Goal: Task Accomplishment & Management: Use online tool/utility

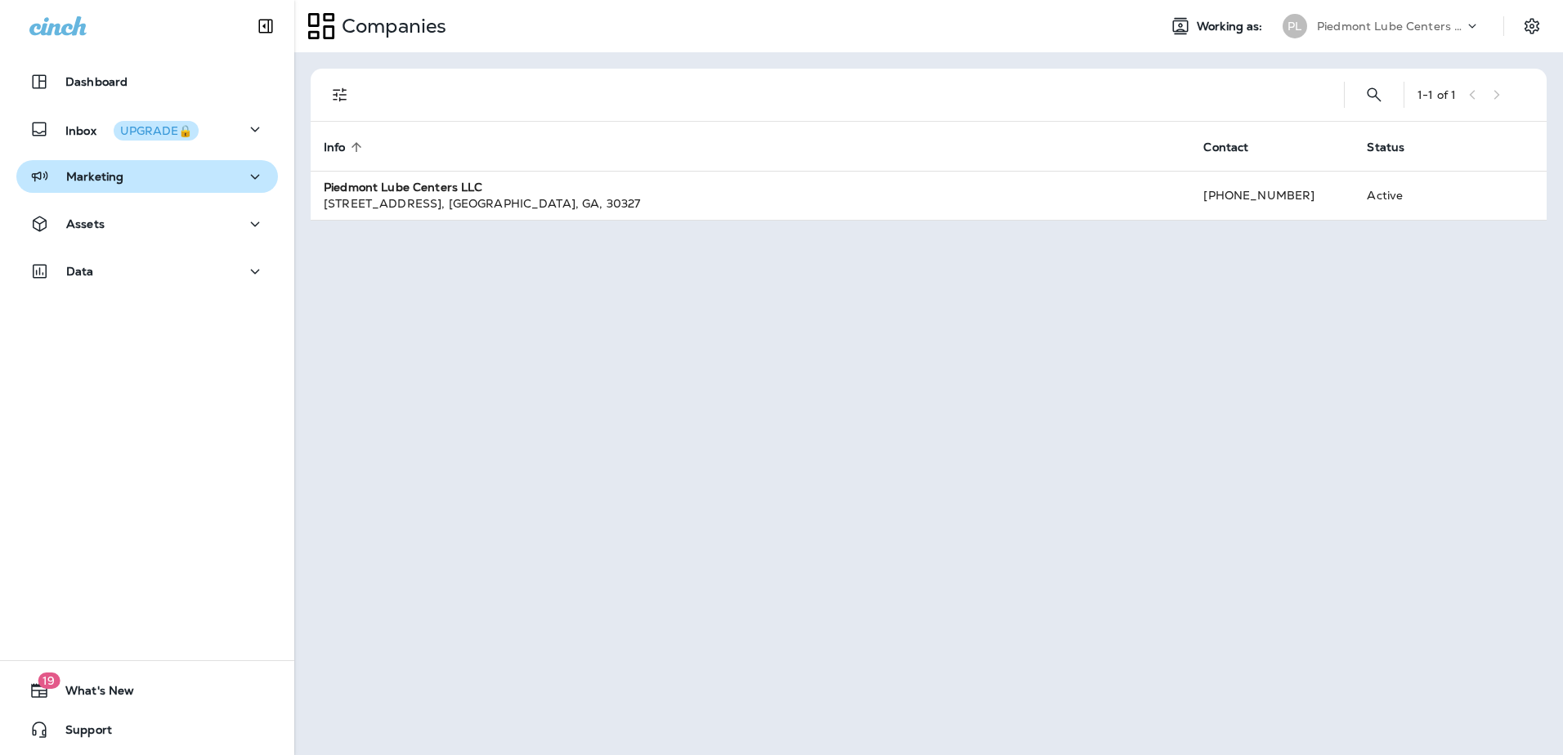
click at [154, 177] on div "Marketing" at bounding box center [146, 177] width 235 height 20
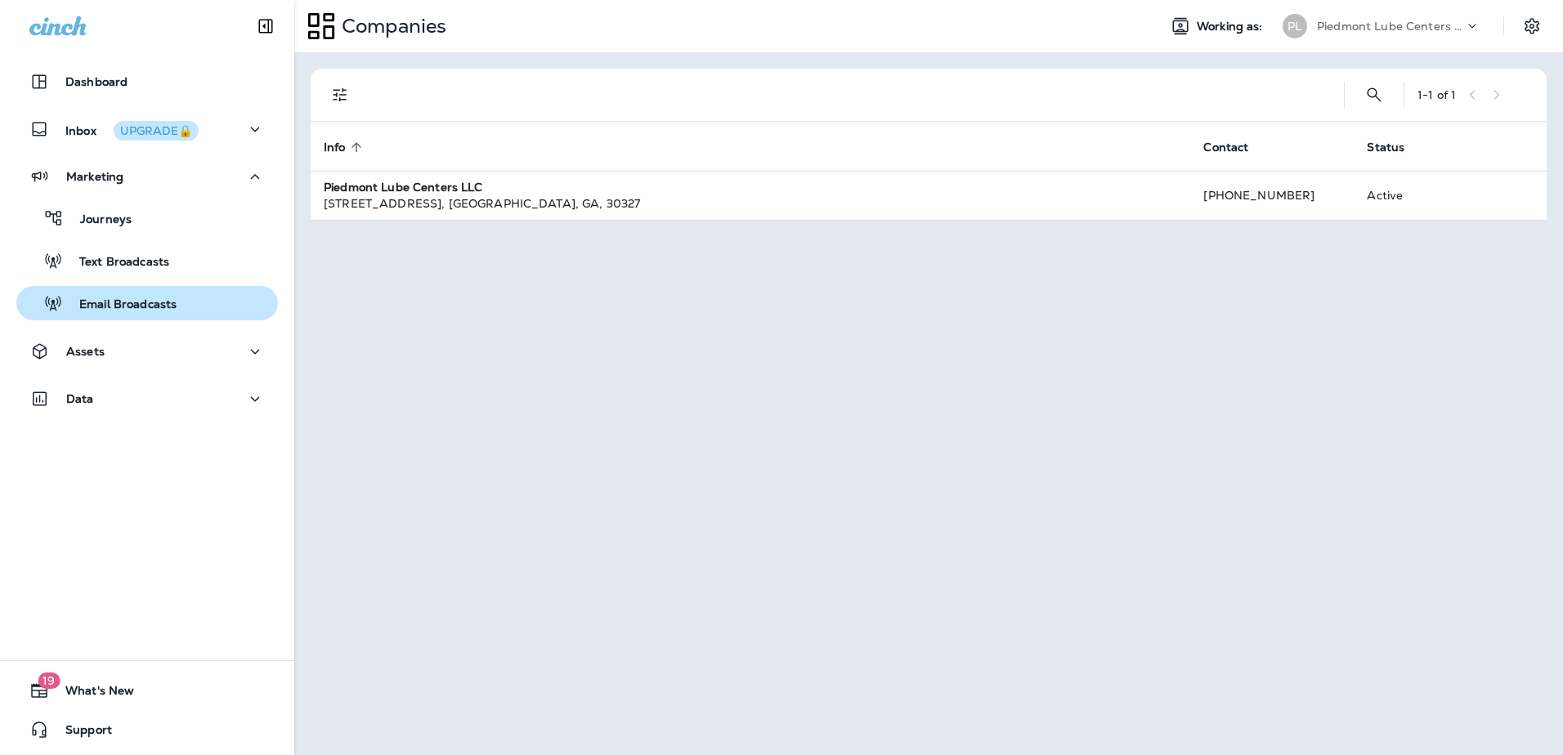
click at [100, 302] on p "Email Broadcasts" at bounding box center [120, 305] width 114 height 16
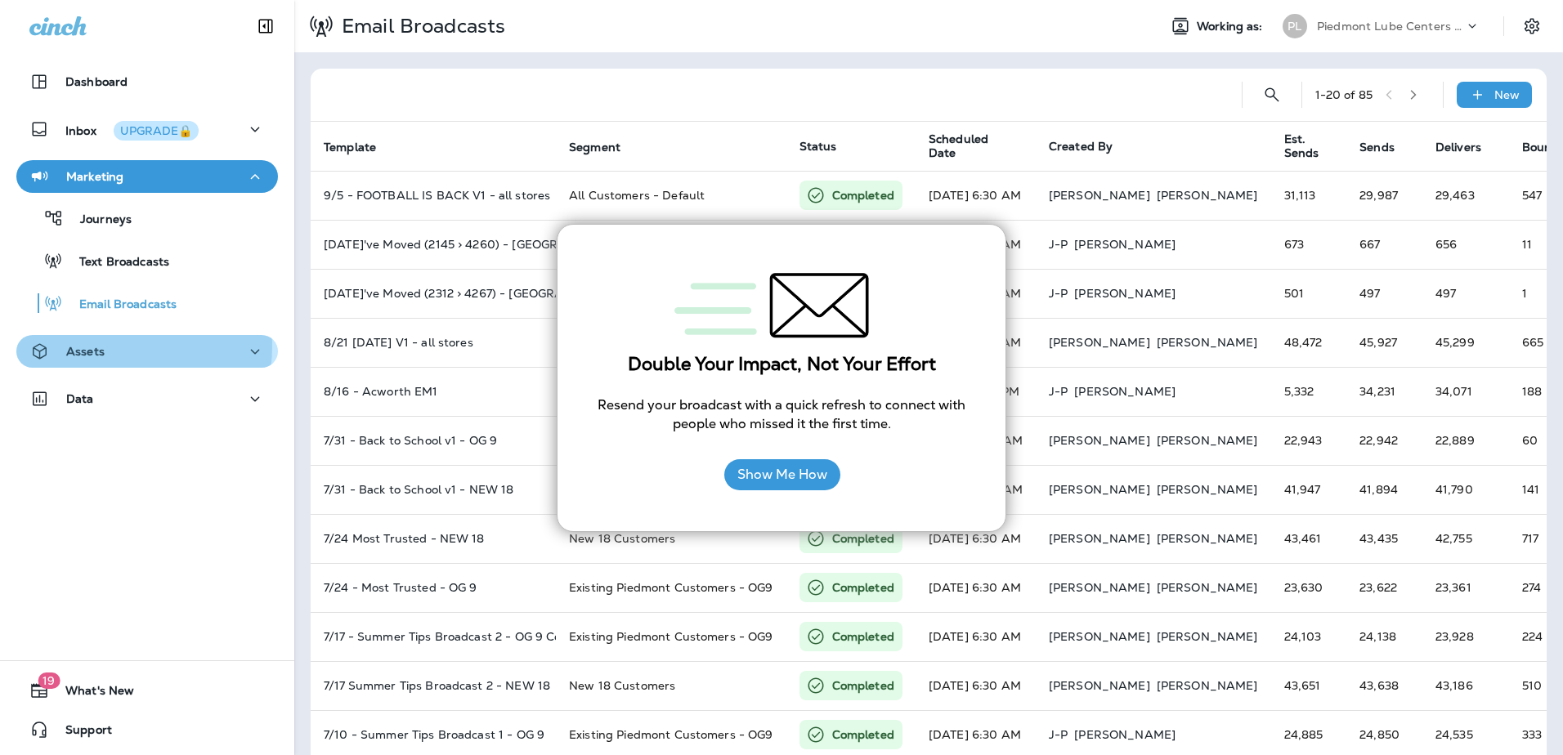
click at [92, 346] on p "Assets" at bounding box center [85, 351] width 38 height 13
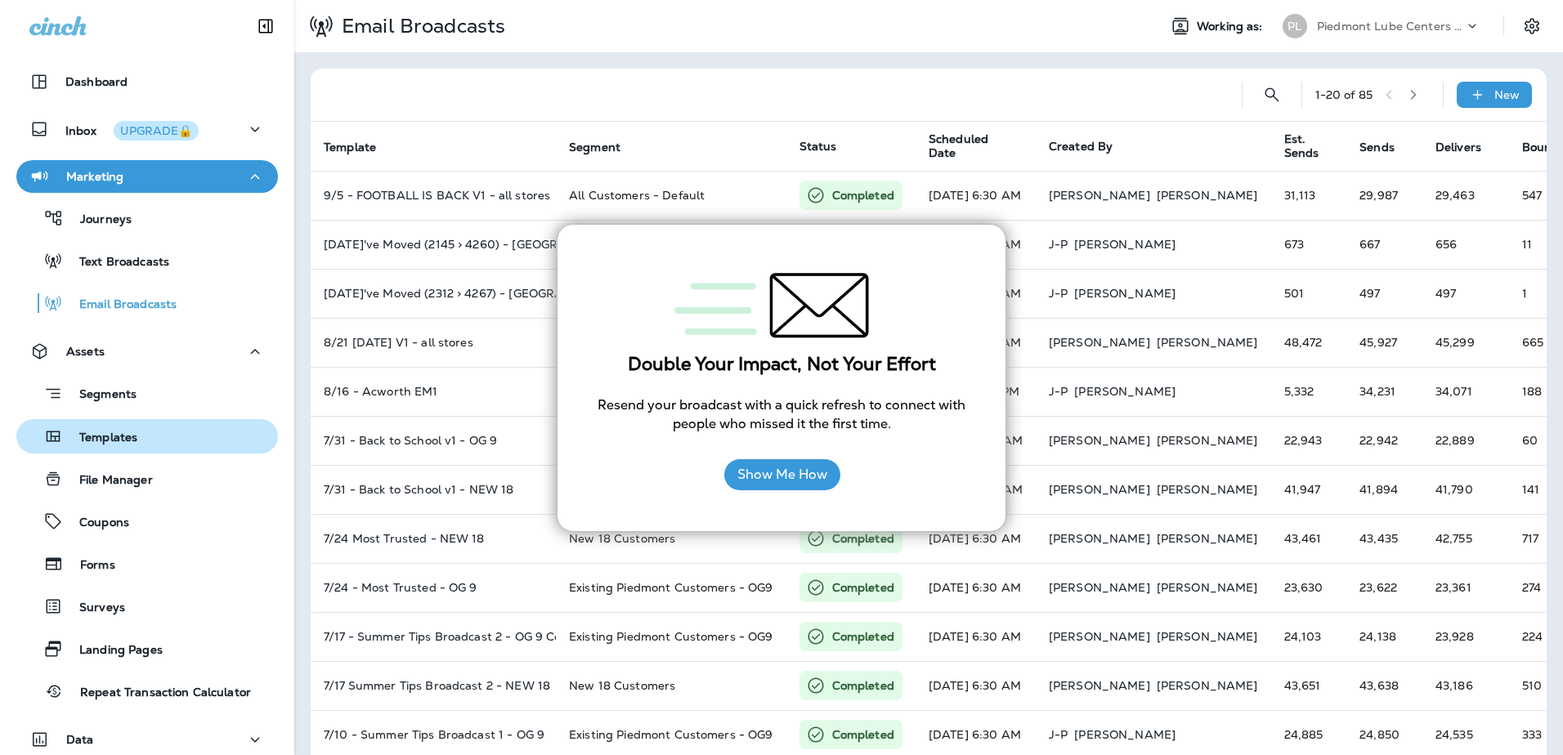
click at [110, 445] on p "Templates" at bounding box center [100, 439] width 74 height 16
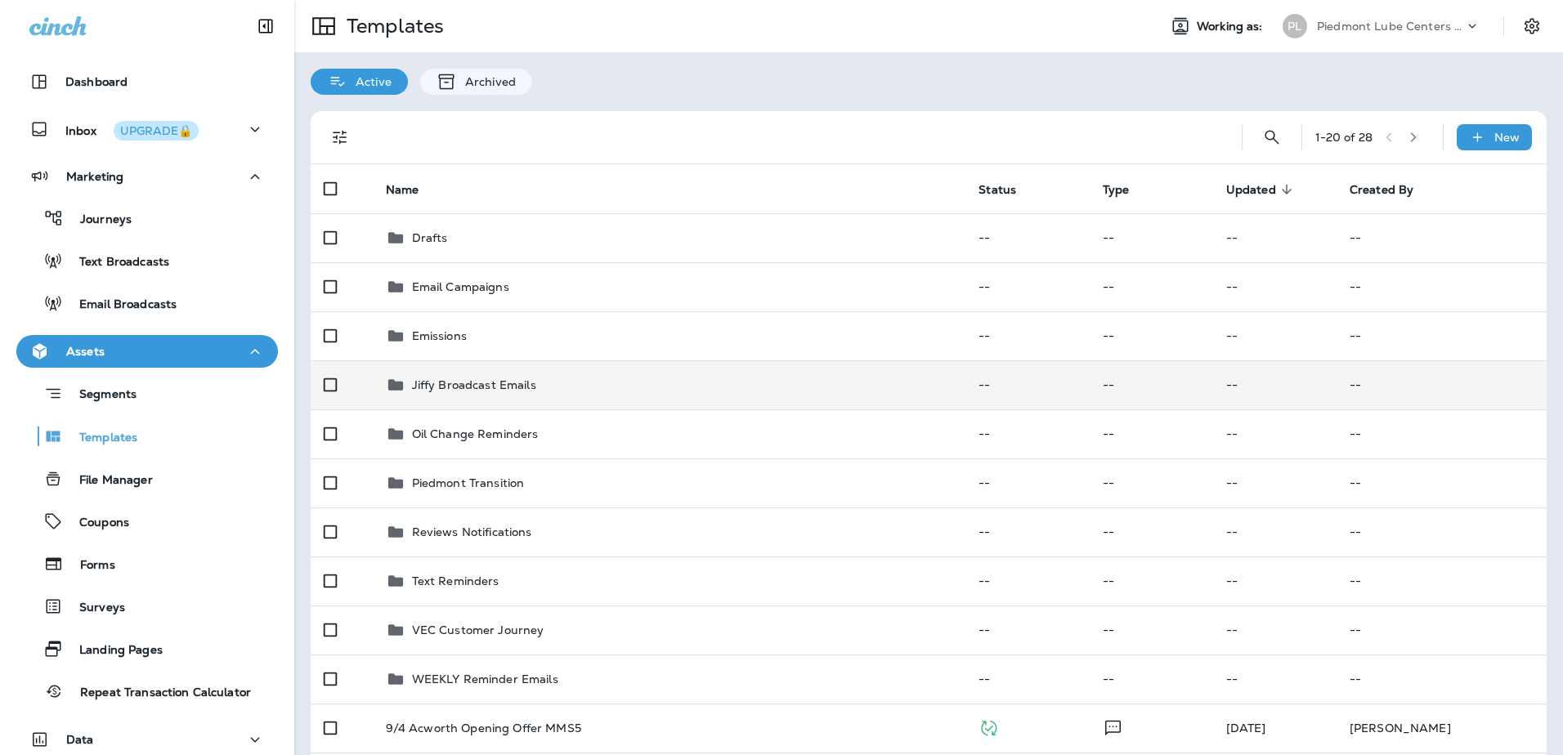
click at [427, 391] on p "Jiffy Broadcast Emails" at bounding box center [474, 384] width 124 height 13
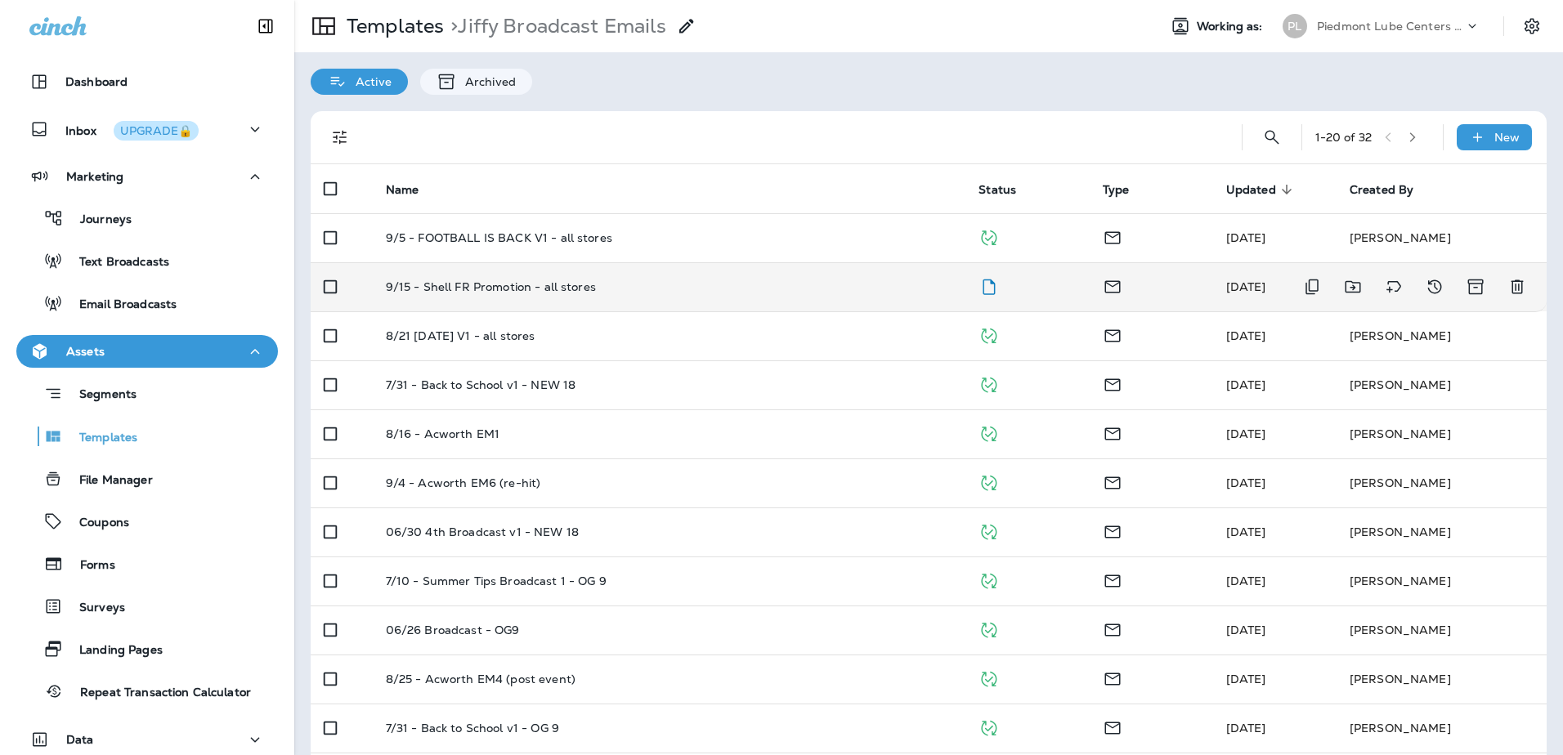
click at [509, 288] on p "9/15 - Shell FR Promotion - all stores" at bounding box center [491, 286] width 210 height 13
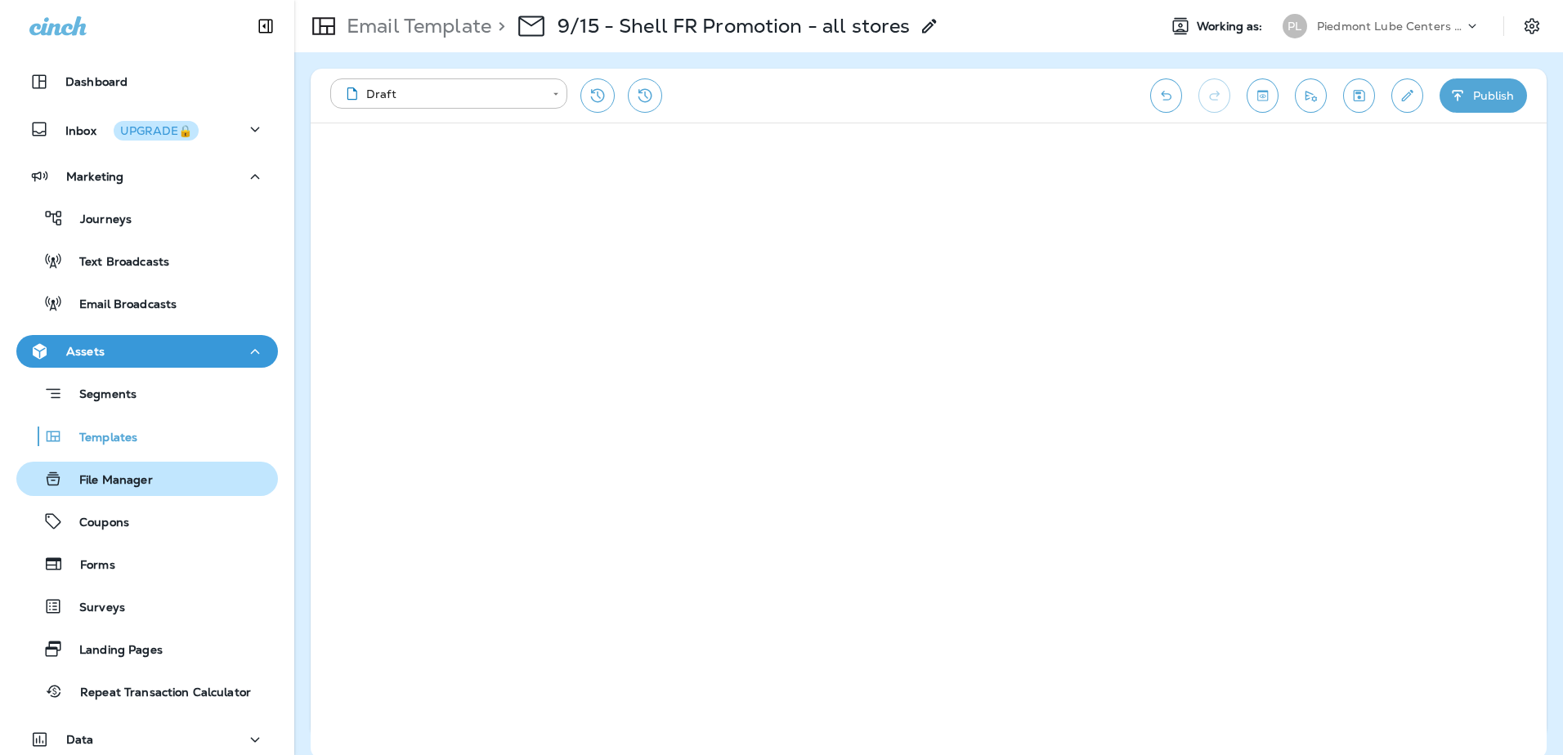
click at [114, 476] on p "File Manager" at bounding box center [108, 481] width 90 height 16
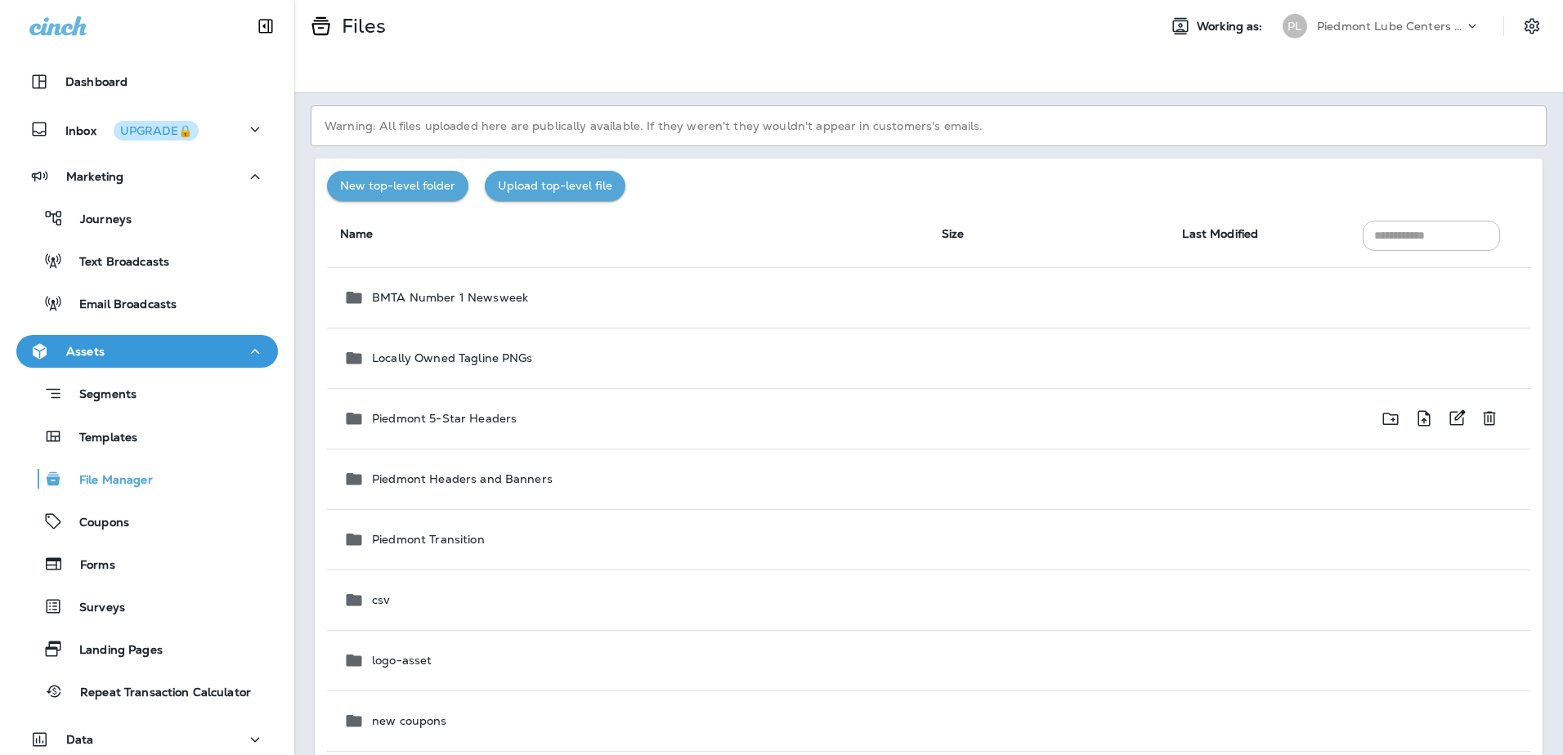
scroll to position [73, 0]
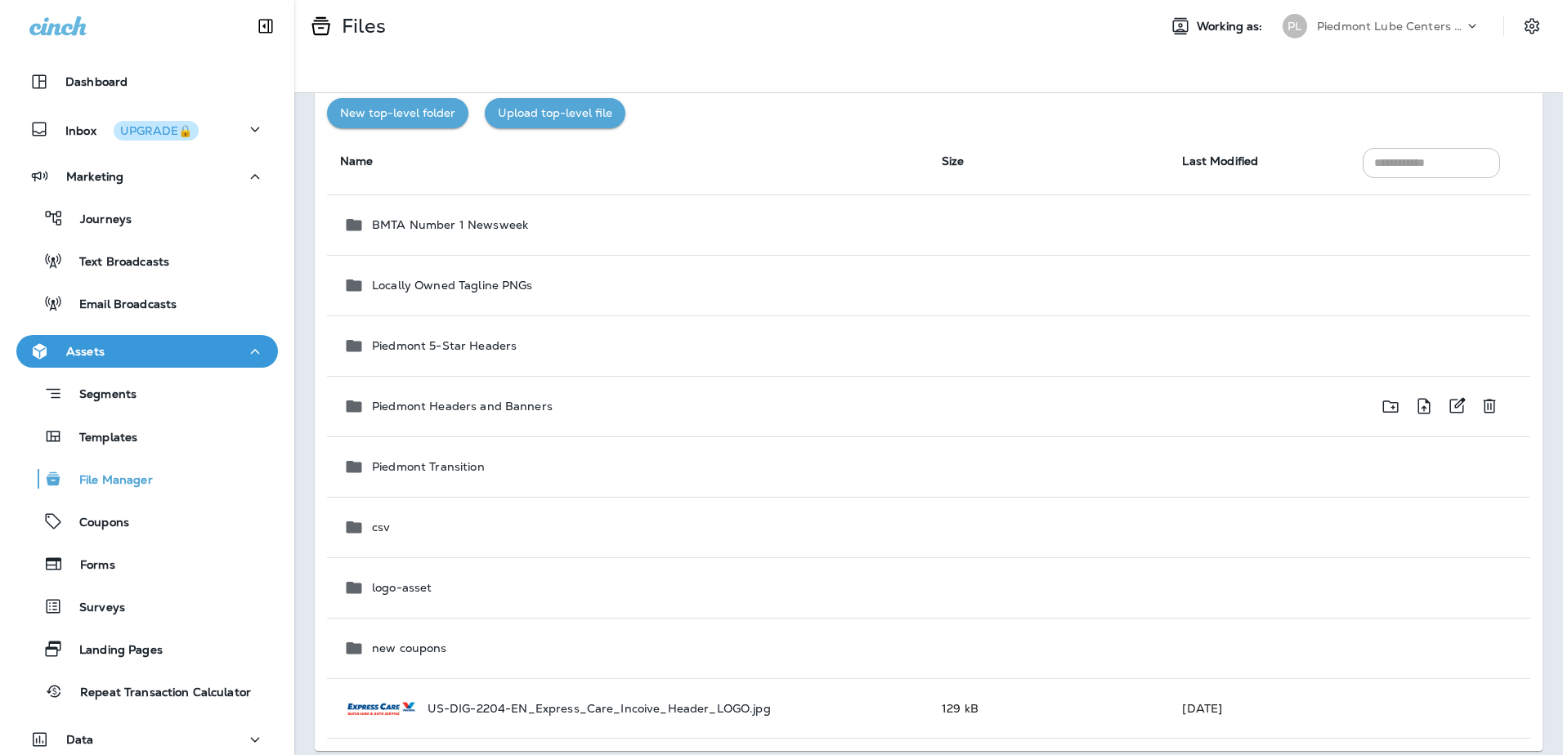
click at [485, 411] on p "Piedmont Headers and Banners" at bounding box center [462, 406] width 181 height 13
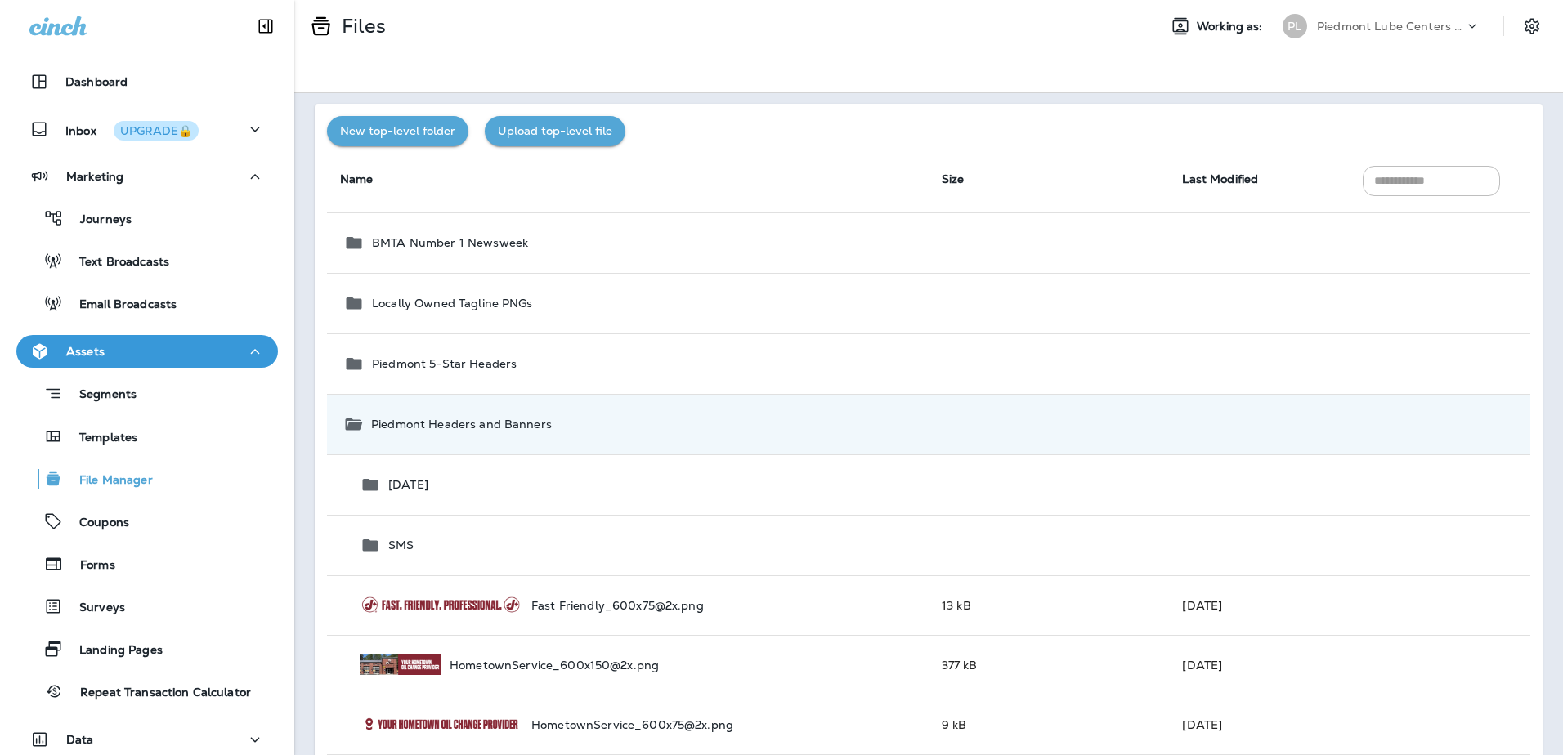
scroll to position [0, 0]
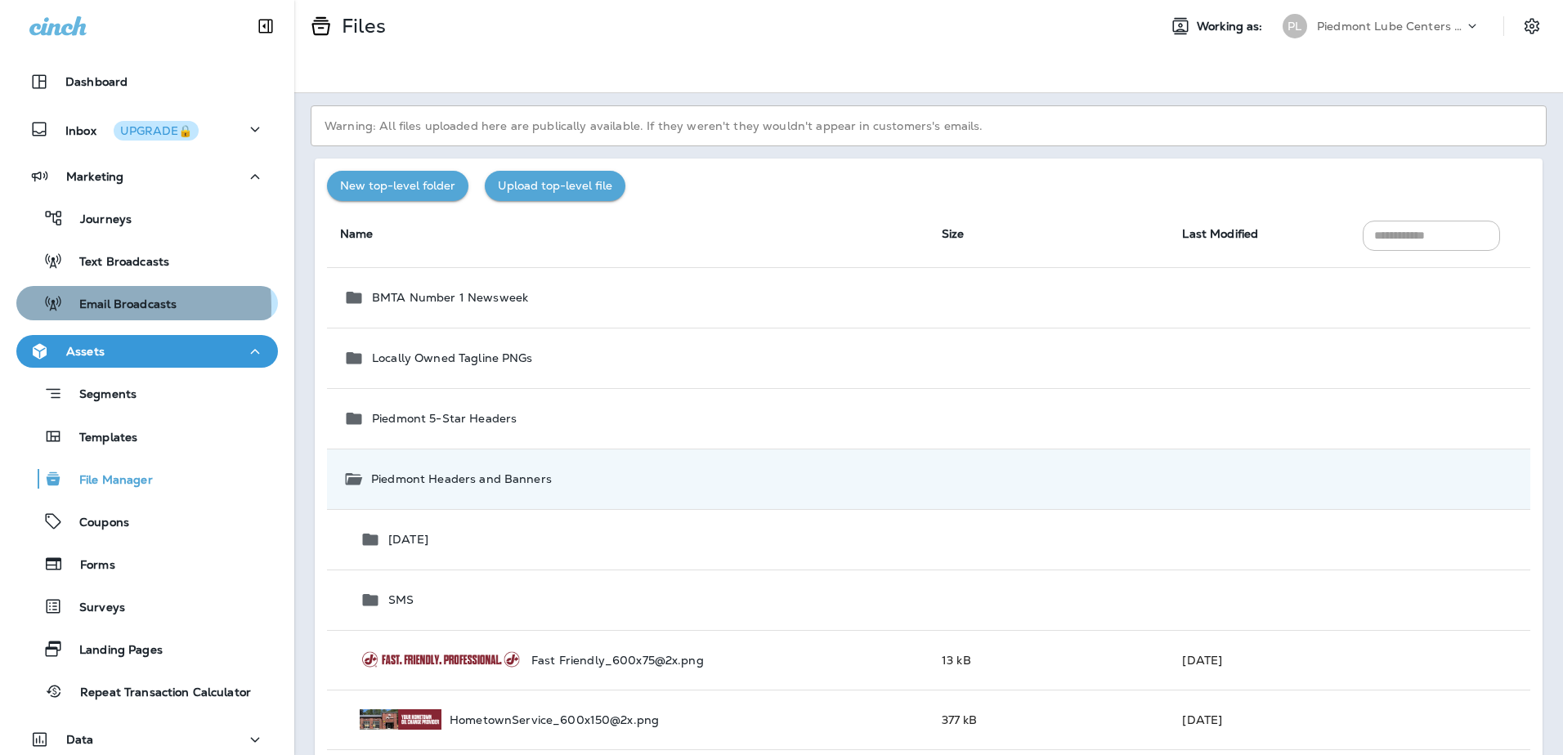
click at [78, 306] on p "Email Broadcasts" at bounding box center [120, 305] width 114 height 16
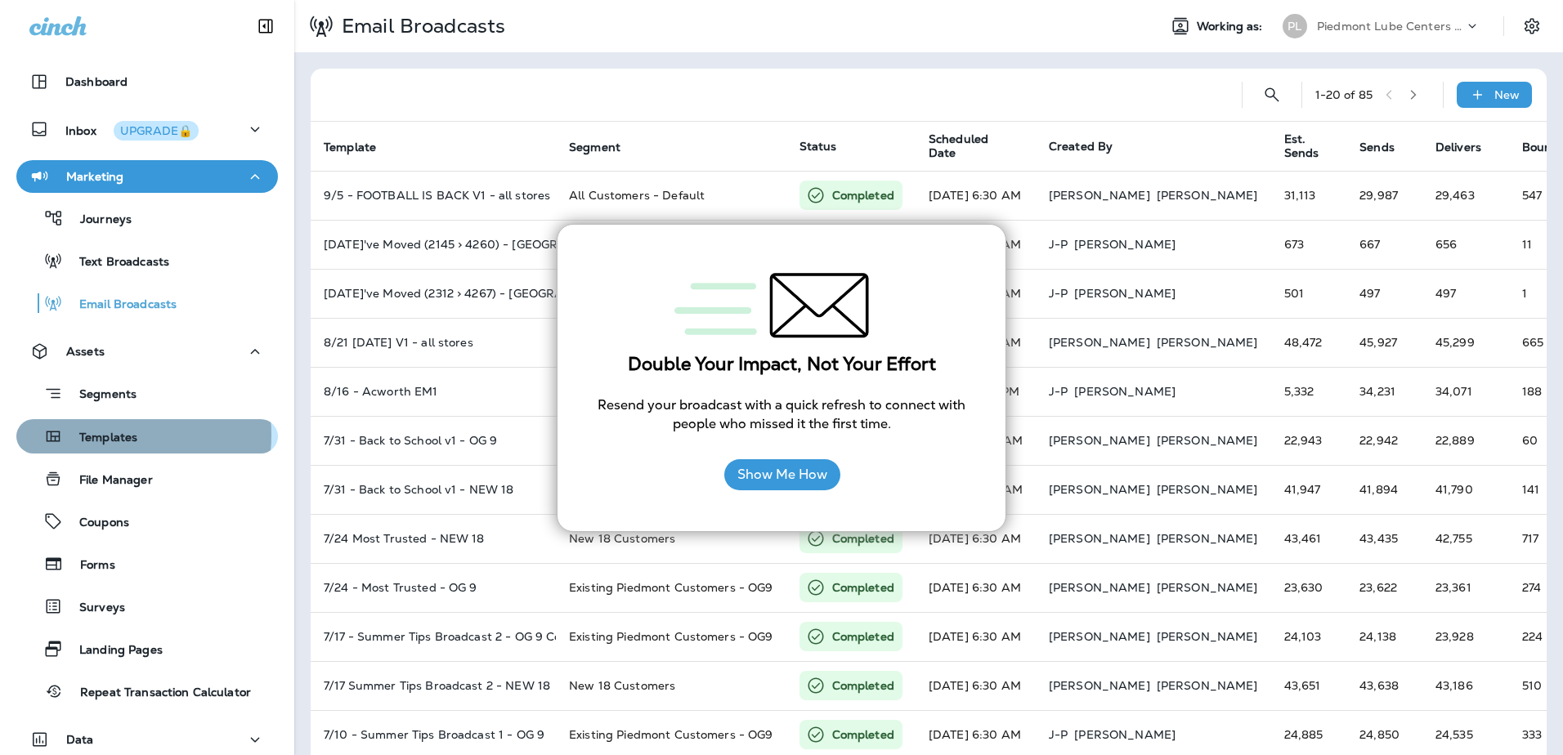
click at [95, 435] on p "Templates" at bounding box center [100, 439] width 74 height 16
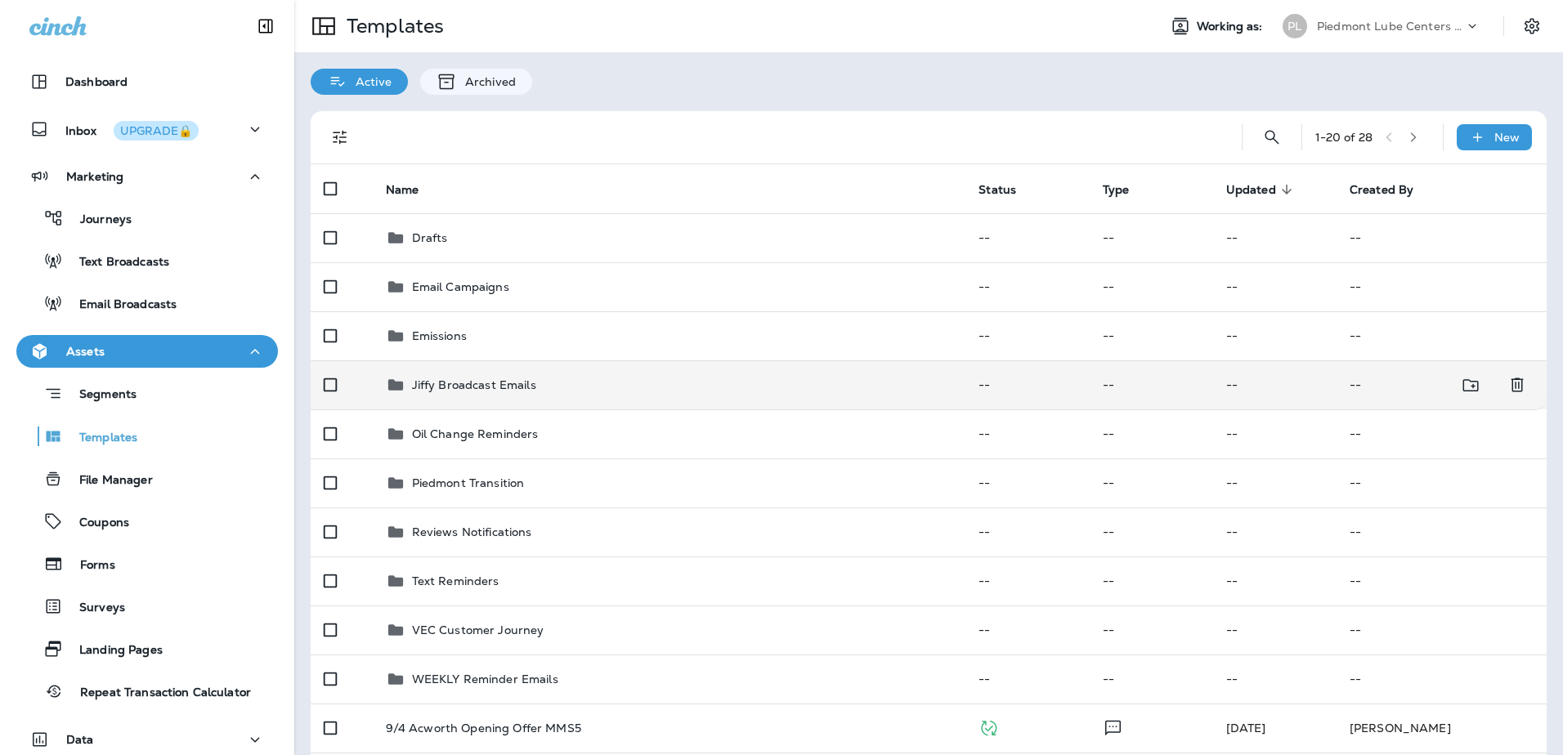
click at [444, 381] on p "Jiffy Broadcast Emails" at bounding box center [474, 384] width 124 height 13
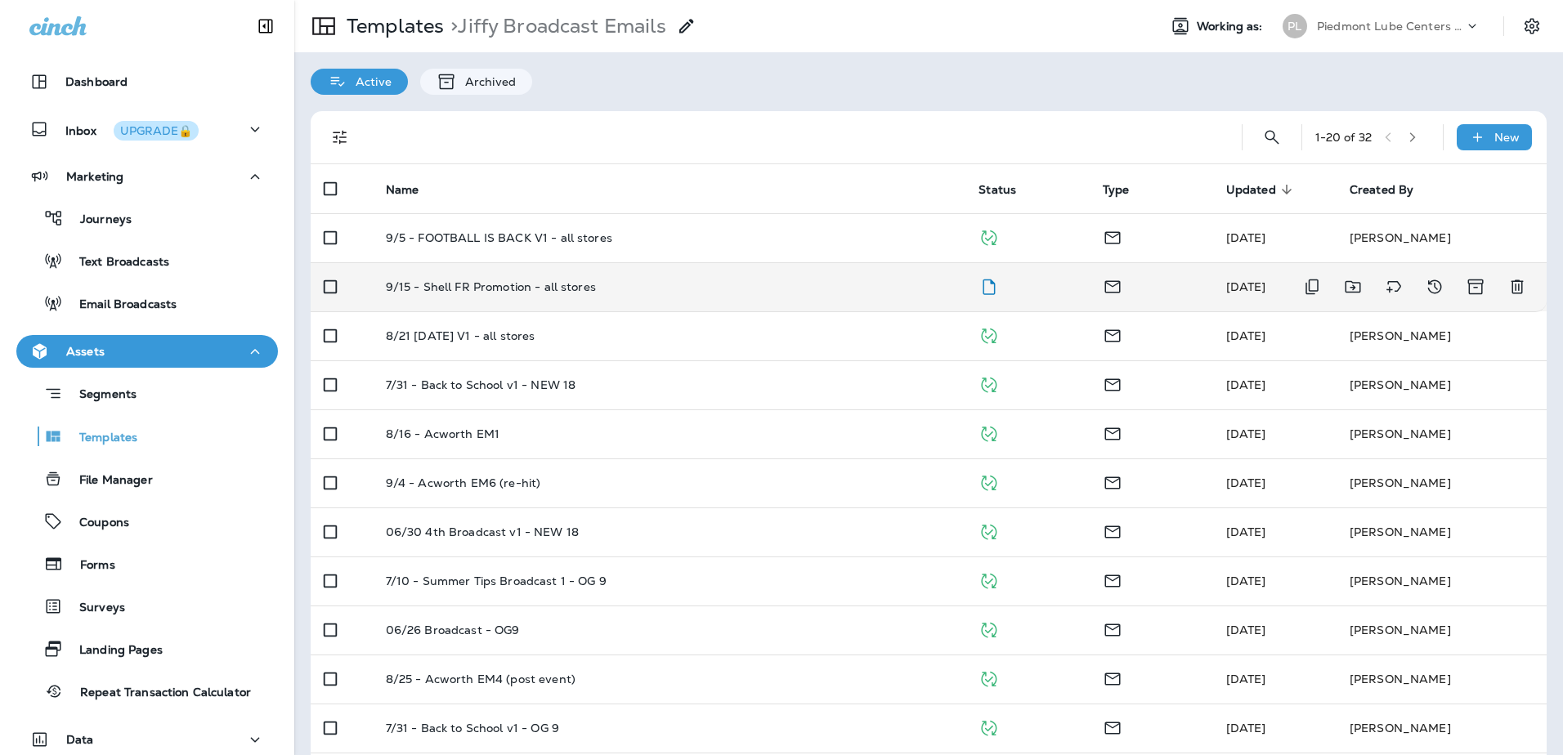
click at [522, 281] on p "9/15 - Shell FR Promotion - all stores" at bounding box center [491, 286] width 210 height 13
